Goal: Transaction & Acquisition: Register for event/course

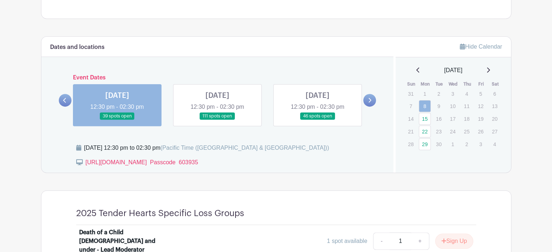
scroll to position [399, 0]
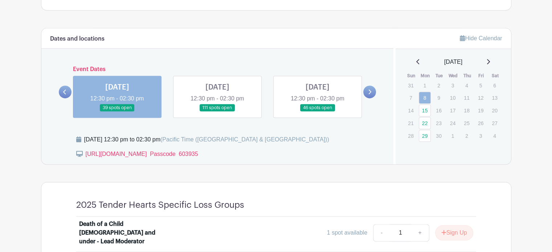
click at [369, 95] on link at bounding box center [369, 92] width 13 height 13
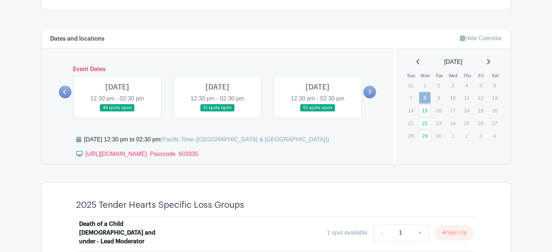
click at [318, 112] on link at bounding box center [318, 112] width 0 height 0
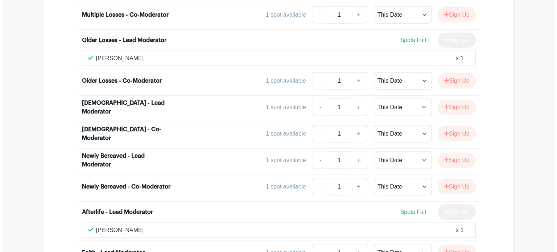
scroll to position [1814, 0]
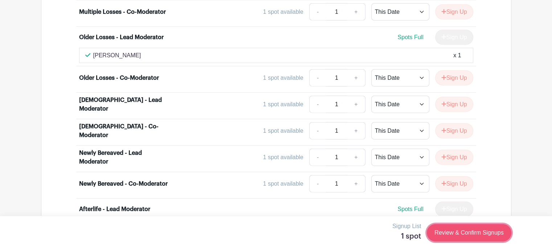
click at [462, 241] on link "Review & Confirm Signups" at bounding box center [469, 232] width 84 height 17
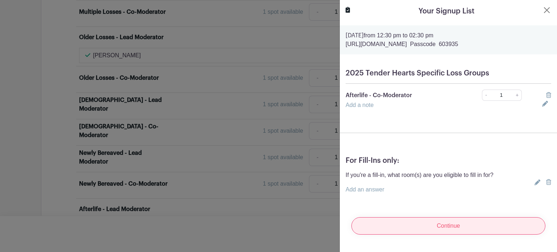
click at [450, 228] on input "Continue" at bounding box center [449, 225] width 194 height 17
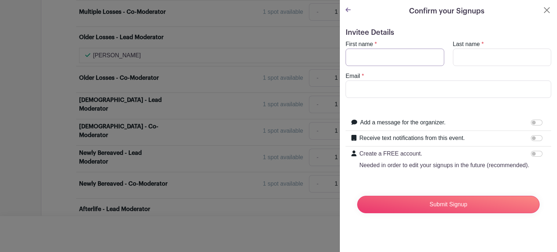
click at [368, 61] on input "First name" at bounding box center [395, 57] width 99 height 17
type input "[PERSON_NAME]"
drag, startPoint x: 464, startPoint y: 61, endPoint x: 469, endPoint y: 64, distance: 5.5
click at [464, 61] on input "Last name" at bounding box center [502, 57] width 99 height 17
type input "[PERSON_NAME]"
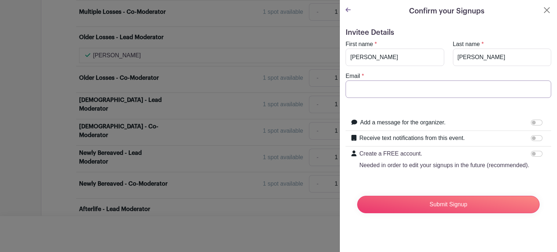
drag, startPoint x: 394, startPoint y: 88, endPoint x: 399, endPoint y: 90, distance: 5.9
click at [394, 88] on input "Email" at bounding box center [449, 89] width 206 height 17
type input "[PERSON_NAME][EMAIL_ADDRESS][PERSON_NAME][DOMAIN_NAME]"
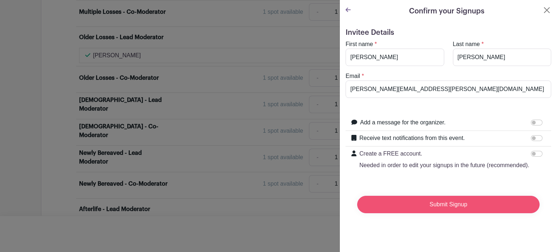
drag, startPoint x: 456, startPoint y: 212, endPoint x: 463, endPoint y: 207, distance: 8.4
click at [457, 212] on input "Submit Signup" at bounding box center [448, 204] width 183 height 17
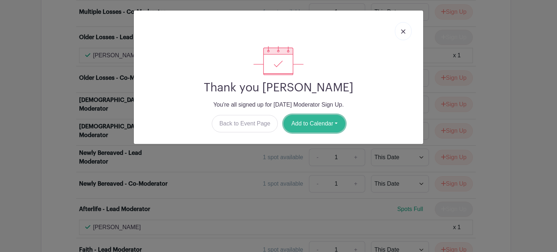
click at [326, 127] on button "Add to Calendar" at bounding box center [315, 123] width 62 height 17
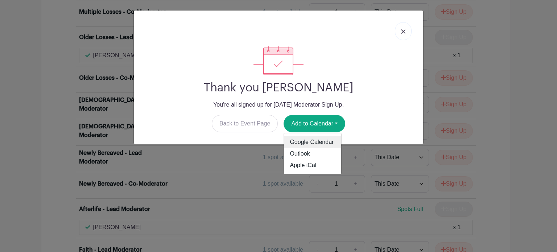
click at [319, 145] on link "Google Calendar" at bounding box center [312, 142] width 57 height 12
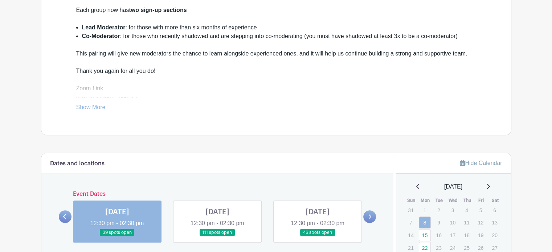
scroll to position [363, 0]
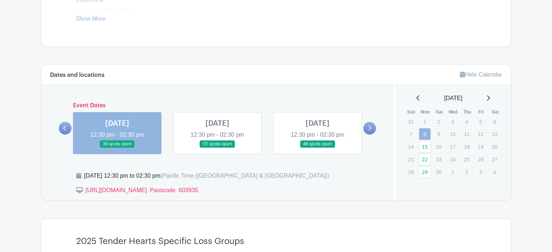
click at [366, 128] on link at bounding box center [369, 128] width 13 height 13
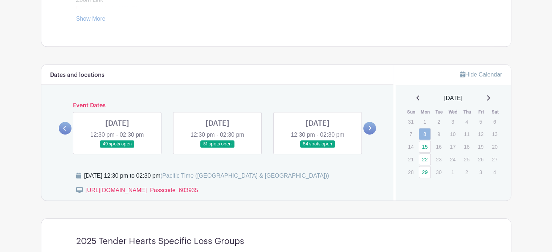
click at [366, 128] on link at bounding box center [369, 128] width 13 height 13
click at [117, 148] on link at bounding box center [117, 148] width 0 height 0
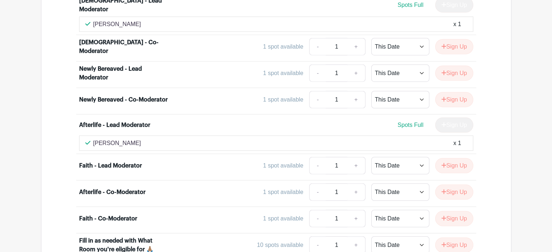
scroll to position [1887, 0]
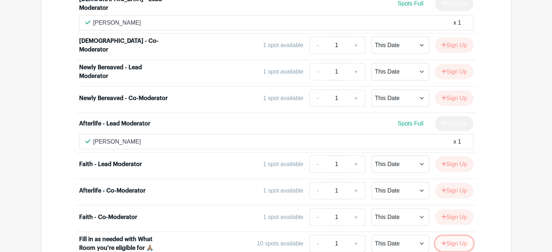
click at [456, 236] on button "Sign Up" at bounding box center [454, 243] width 38 height 15
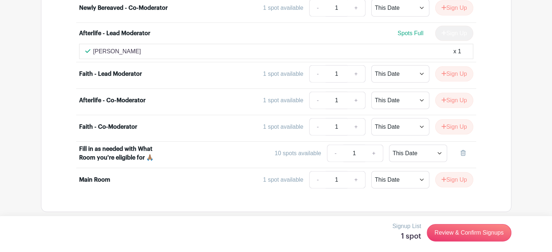
scroll to position [1986, 0]
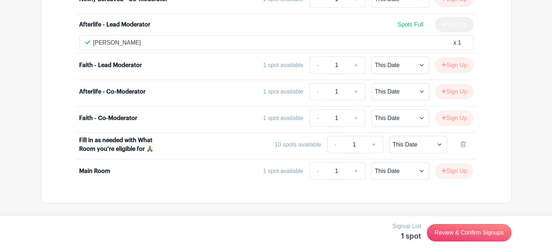
type input "Primary Loss = Father. Have done older losses, secondary losses, afterlife, fai…"
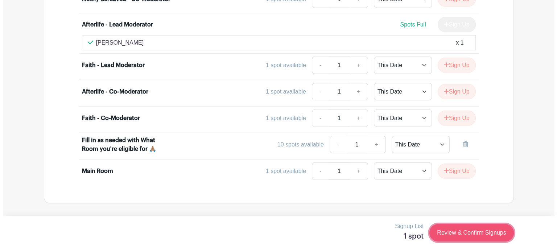
scroll to position [0, 0]
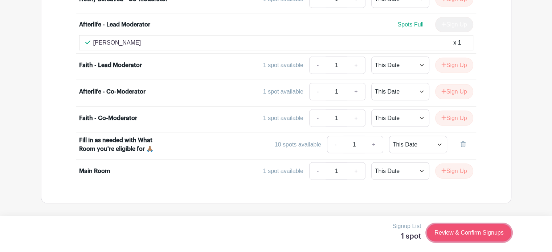
click at [468, 234] on link "Review & Confirm Signups" at bounding box center [469, 232] width 84 height 17
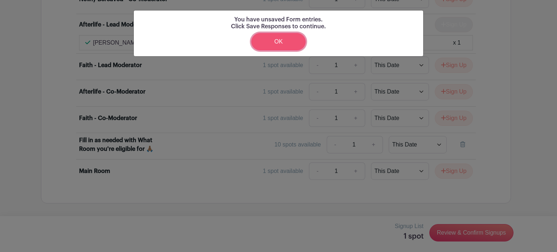
click at [269, 45] on link "OK" at bounding box center [278, 41] width 54 height 17
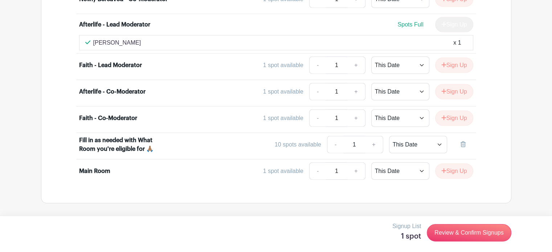
drag, startPoint x: 404, startPoint y: 172, endPoint x: 386, endPoint y: 172, distance: 17.8
type input "Primary Loss = Father. Have done older losses, secondary losses, afterlife, fai…"
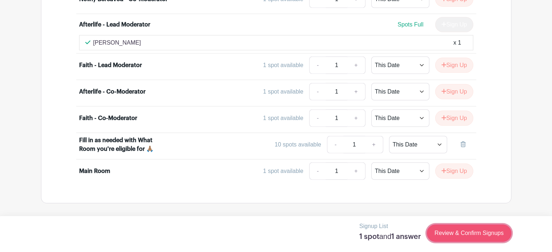
click at [470, 237] on link "Review & Confirm Signups" at bounding box center [469, 233] width 84 height 17
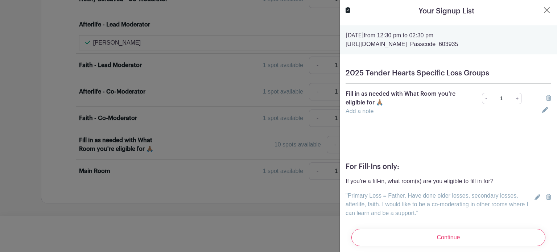
click at [450, 206] on link ""Primary Loss = Father. Have done older losses, secondary losses, afterlife, fa…" at bounding box center [437, 205] width 183 height 24
click at [464, 204] on input "Primary Loss = Father. Have done older losses, secondary losses, afterlife, fai…" at bounding box center [420, 200] width 148 height 17
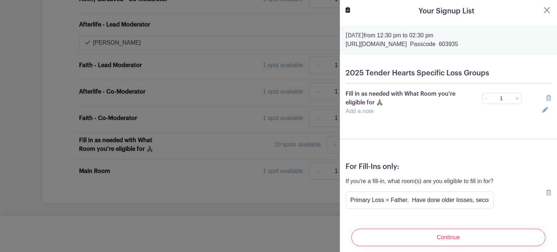
click at [494, 198] on div "If you're a fill-in, what room(s) are you eligible to fill in for? "Primary Los…" at bounding box center [449, 193] width 206 height 32
click at [468, 200] on input "Primary Loss = Father. Have done older losses, secondary losses, afterlife, fai…" at bounding box center [420, 200] width 148 height 17
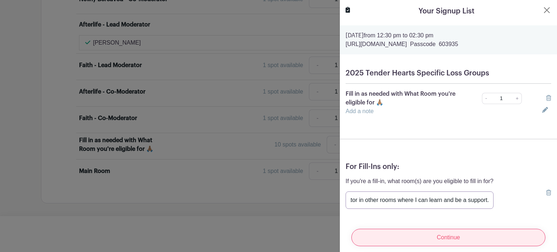
type input "Primary Loss = Father. Have done older losses, secondary losses, afterlife, fai…"
click at [437, 230] on input "Continue" at bounding box center [449, 237] width 194 height 17
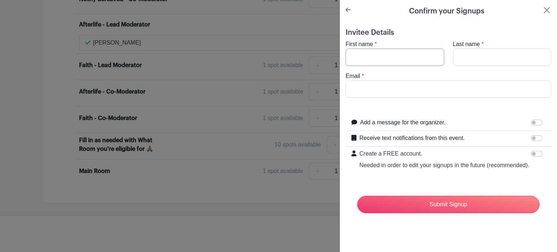
drag, startPoint x: 371, startPoint y: 59, endPoint x: 376, endPoint y: 58, distance: 5.3
click at [371, 59] on input "First name" at bounding box center [395, 57] width 99 height 17
type input "[PERSON_NAME]"
click at [494, 56] on input "Last name" at bounding box center [502, 57] width 99 height 17
type input "[PERSON_NAME]"
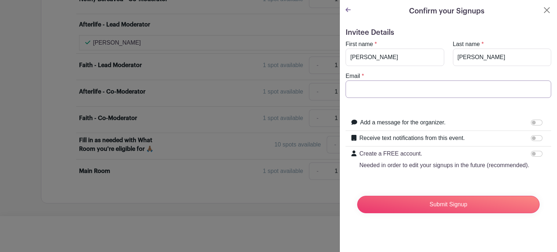
click at [403, 87] on input "Email" at bounding box center [449, 89] width 206 height 17
type input "[PERSON_NAME][EMAIL_ADDRESS][PERSON_NAME][DOMAIN_NAME]"
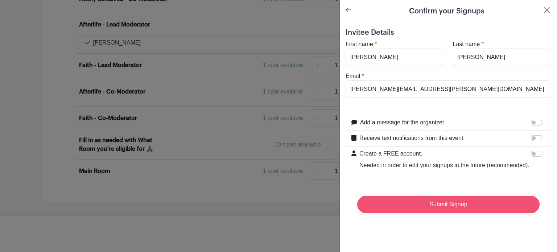
click at [444, 212] on input "Submit Signup" at bounding box center [448, 204] width 183 height 17
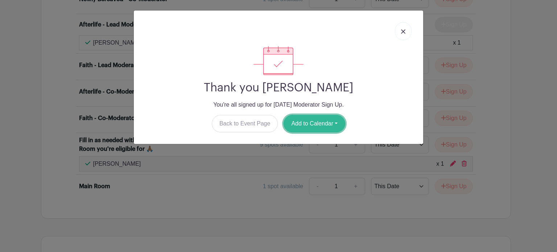
click at [316, 123] on button "Add to Calendar" at bounding box center [315, 123] width 62 height 17
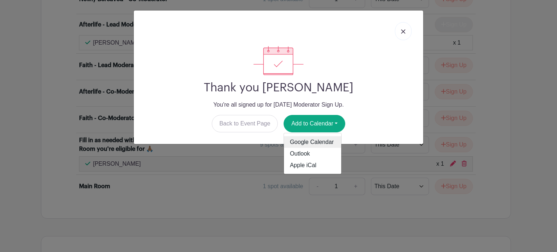
click at [306, 142] on link "Google Calendar" at bounding box center [312, 142] width 57 height 12
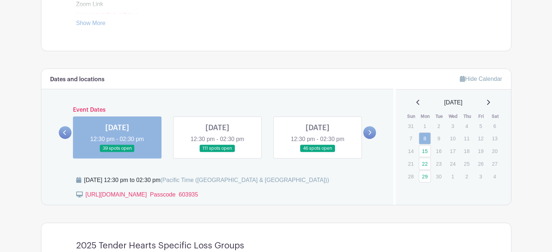
scroll to position [363, 0]
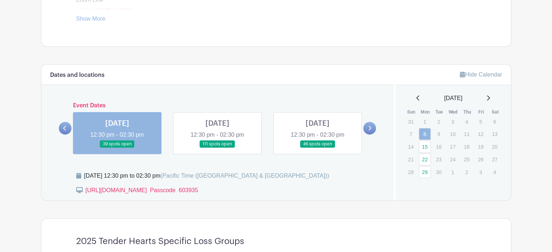
click at [372, 131] on link at bounding box center [369, 128] width 13 height 13
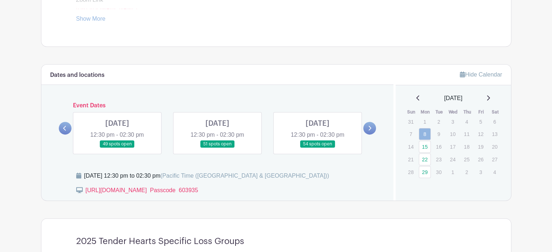
click at [370, 127] on icon at bounding box center [370, 128] width 3 height 5
click at [217, 148] on link at bounding box center [217, 148] width 0 height 0
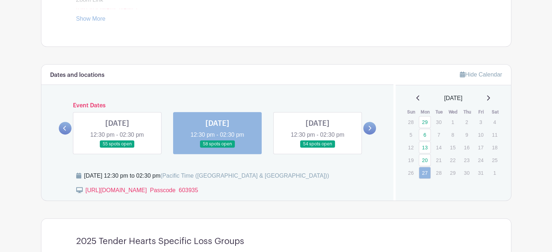
click at [217, 148] on link at bounding box center [217, 148] width 0 height 0
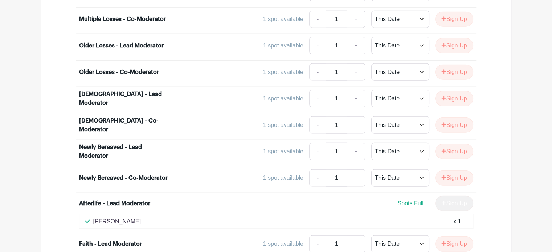
scroll to position [1668, 0]
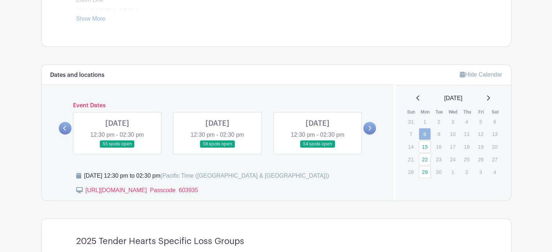
scroll to position [363, 0]
click at [117, 148] on link at bounding box center [117, 148] width 0 height 0
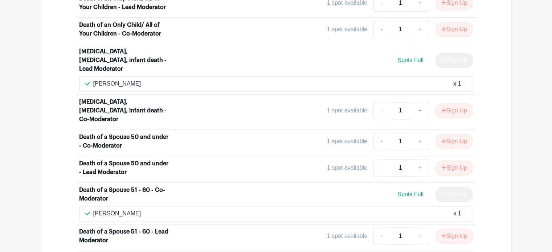
scroll to position [1052, 0]
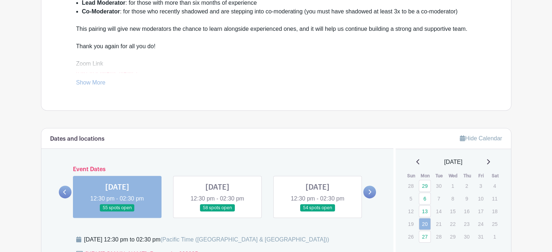
scroll to position [298, 0]
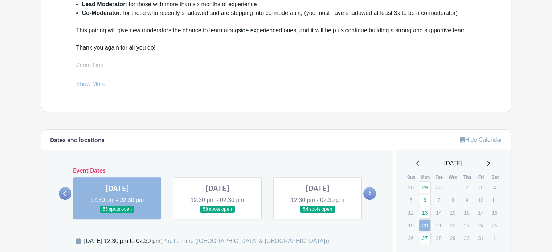
click at [117, 213] on link at bounding box center [117, 213] width 0 height 0
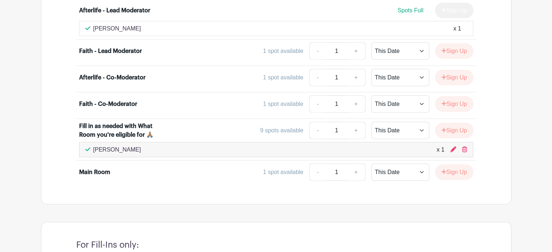
scroll to position [2001, 0]
